Goal: Check status: Check status

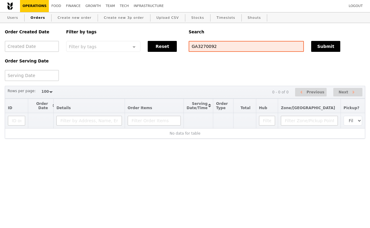
select select "100"
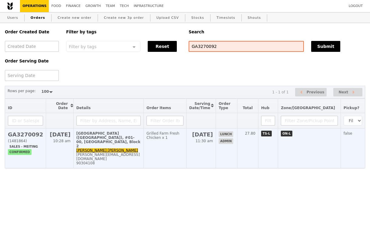
click at [153, 151] on td "Grilled Farm Fresh Chicken x 1" at bounding box center [165, 148] width 43 height 40
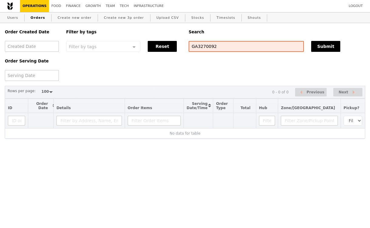
select select "100"
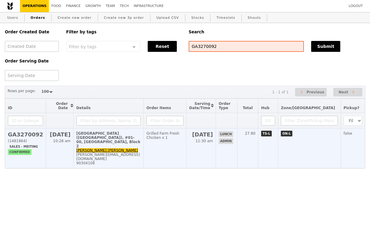
click at [170, 141] on td "Grilled Farm Fresh Chicken x 1" at bounding box center [165, 148] width 43 height 40
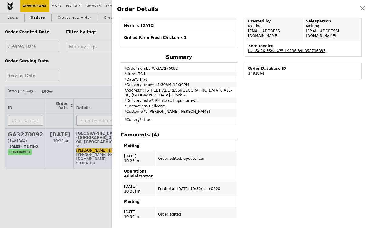
scroll to position [233, 0]
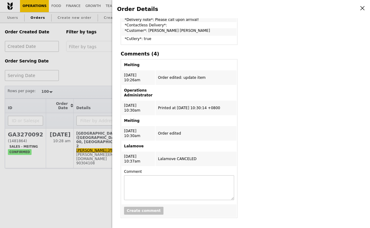
click at [96, 60] on div "Order Details Edit order Changelog Cancel Order ID GA3270092 – View receipt Ord…" at bounding box center [185, 114] width 370 height 228
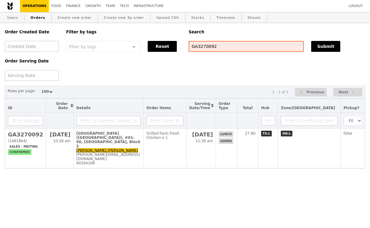
scroll to position [335, 0]
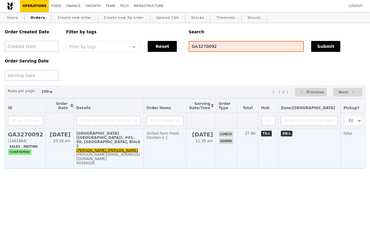
click at [108, 143] on div "[GEOGRAPHIC_DATA] ([GEOGRAPHIC_DATA]), #01-00, [GEOGRAPHIC_DATA], Block 2" at bounding box center [108, 139] width 65 height 17
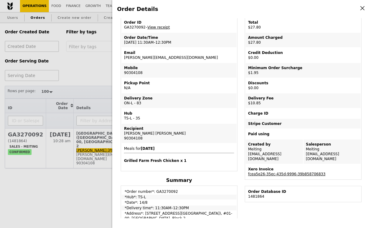
scroll to position [0, 0]
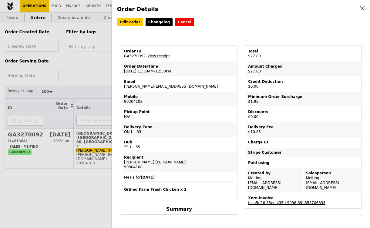
click at [136, 53] on td "Order ID GA3270092 – View receipt" at bounding box center [179, 53] width 115 height 15
copy td "GA3270092"
drag, startPoint x: 169, startPoint y: 73, endPoint x: 132, endPoint y: 72, distance: 37.3
click at [132, 72] on td "Order Date/Time 14/8 – 11:30AM–12:30PM" at bounding box center [179, 69] width 115 height 15
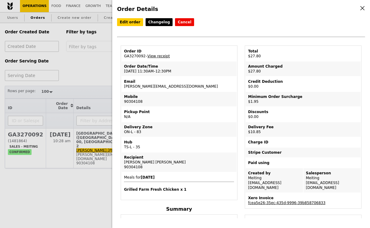
click at [175, 71] on td "Order Date/Time 14/8 – 11:30AM–12:30PM" at bounding box center [179, 69] width 115 height 15
drag, startPoint x: 175, startPoint y: 71, endPoint x: 124, endPoint y: 65, distance: 51.2
click at [124, 65] on td "Order Date/Time 14/8 – 11:30AM–12:30PM" at bounding box center [179, 69] width 115 height 15
copy td "Order Date/Time 14/8 – 11:30AM–12:30PM"
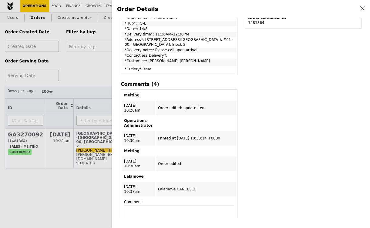
scroll to position [233, 0]
